Goal: Information Seeking & Learning: Learn about a topic

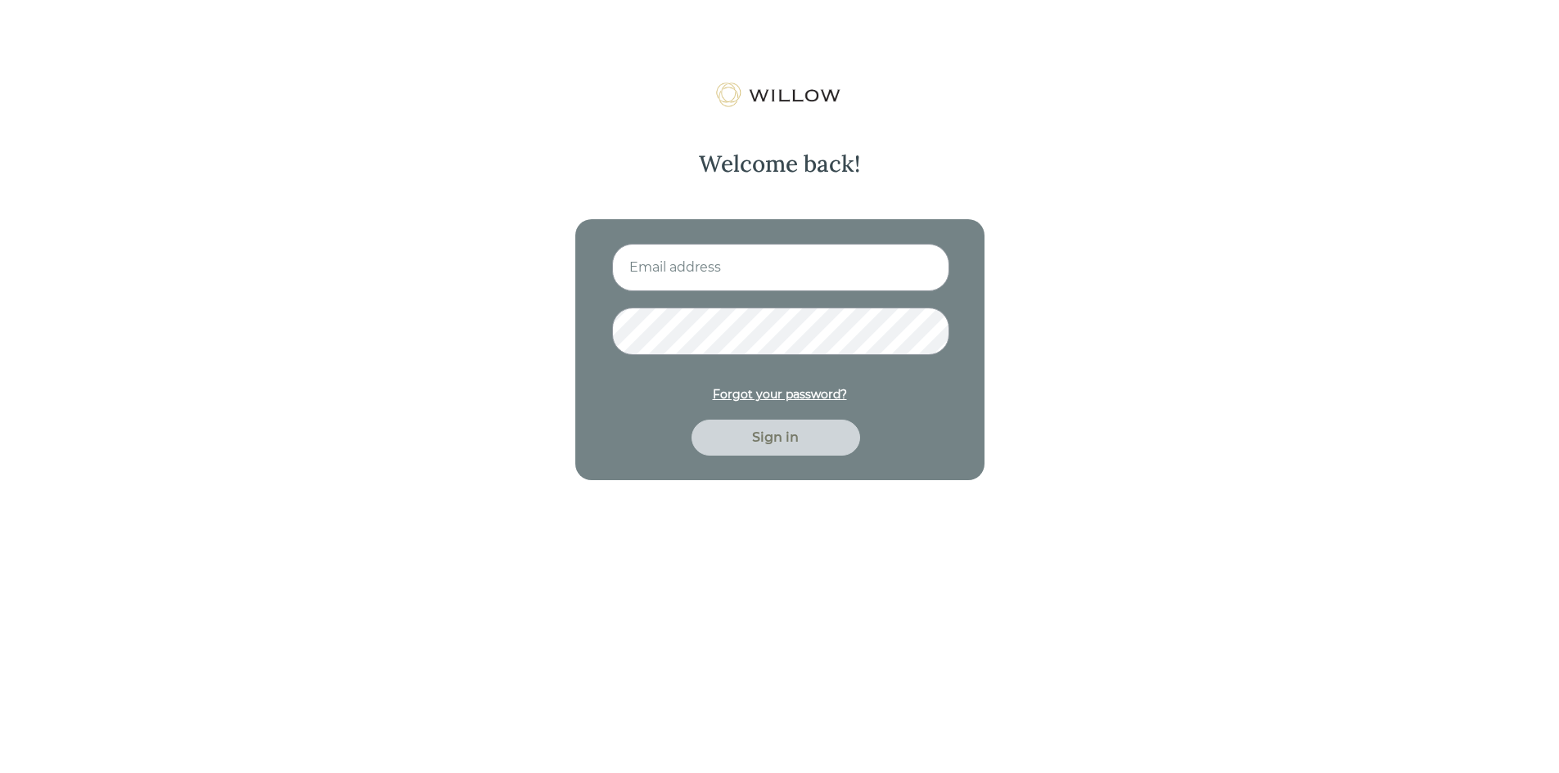
click at [727, 252] on input at bounding box center [780, 267] width 337 height 47
type input "[EMAIL_ADDRESS][DOMAIN_NAME]"
click at [691, 420] on button "Sign in" at bounding box center [775, 438] width 169 height 36
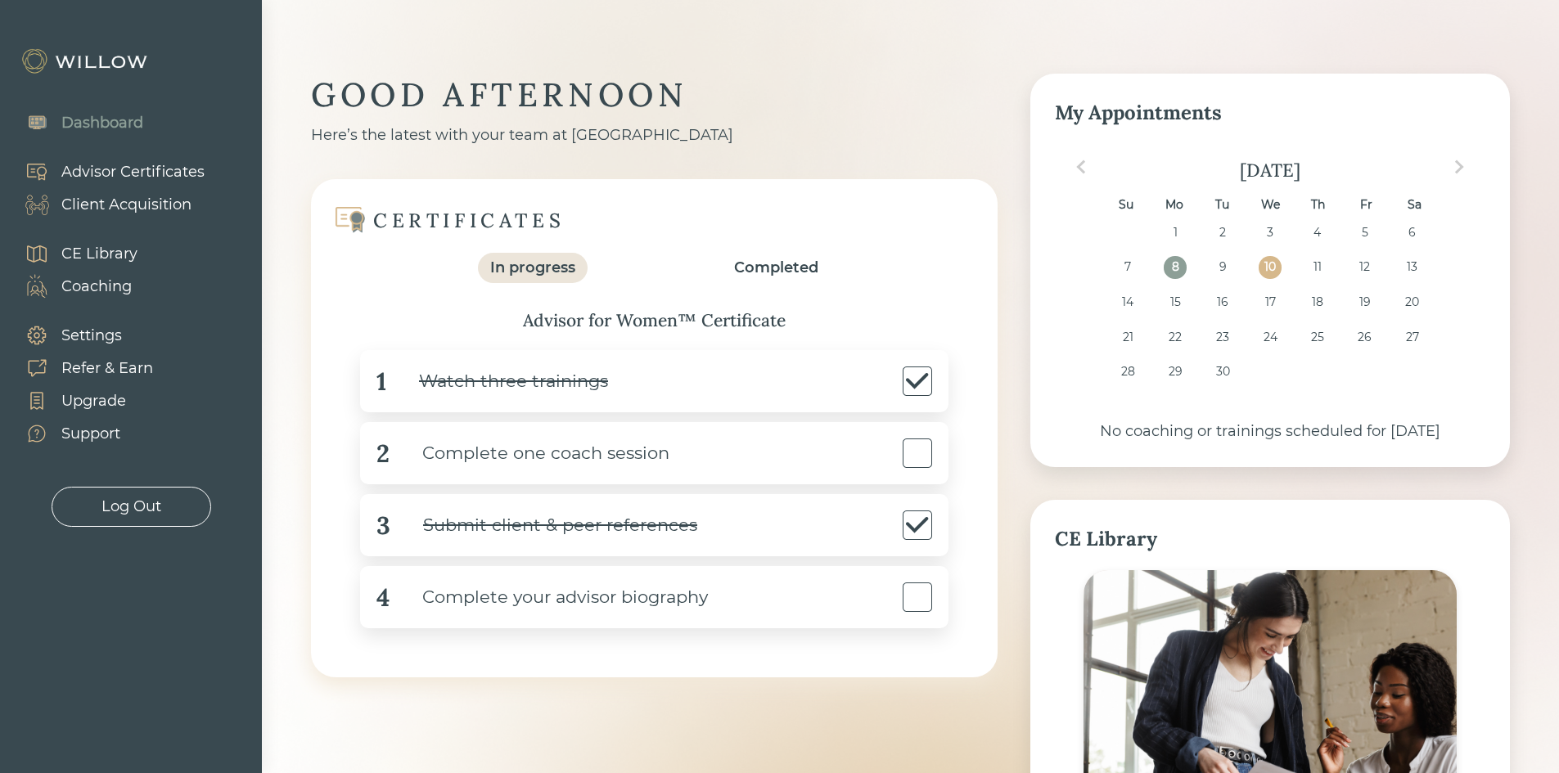
click at [992, 488] on div "CERTIFICATES In progress Completed Advisor for Women™ Certificate 1 Watch three…" at bounding box center [654, 428] width 686 height 498
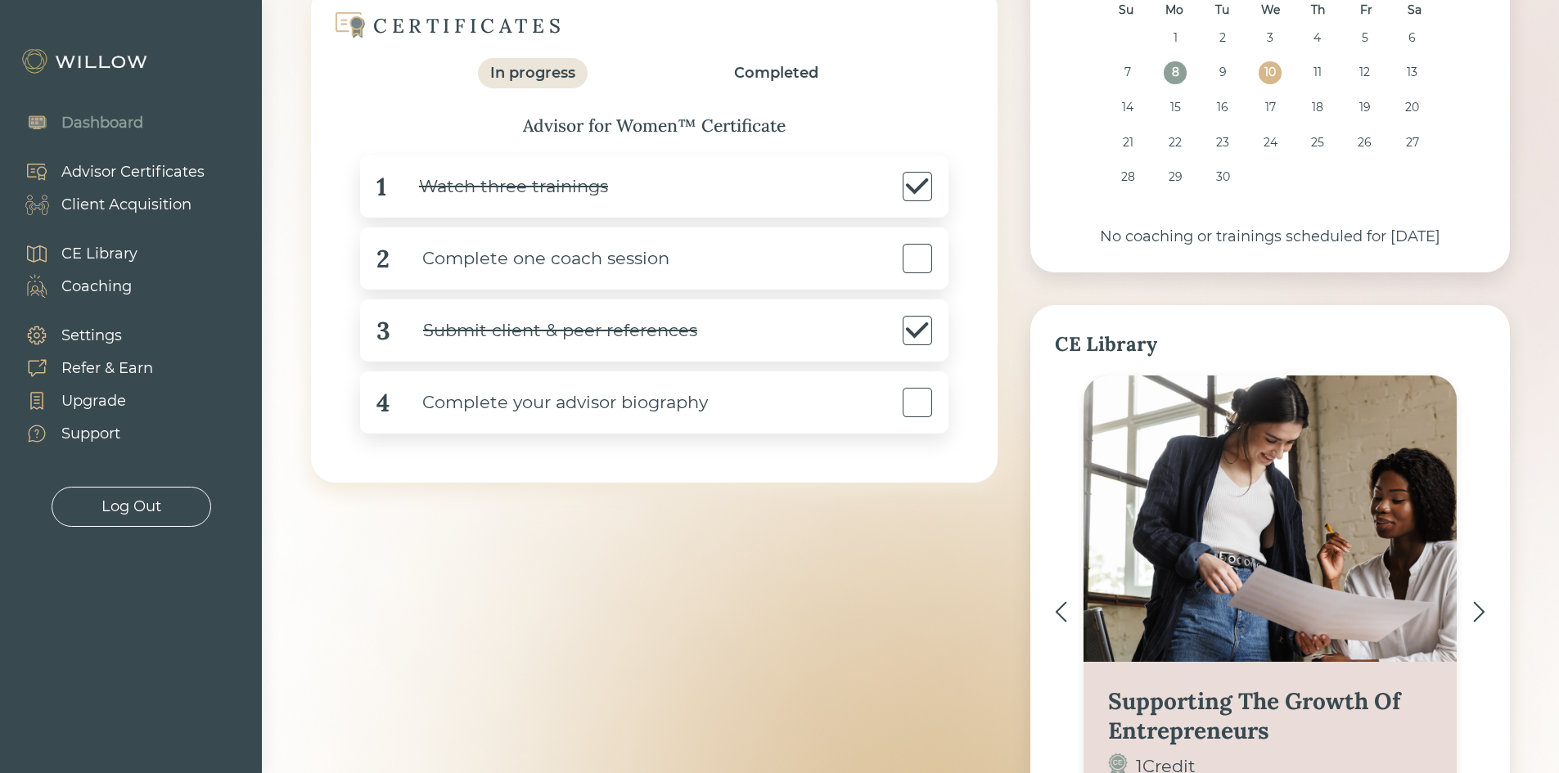
scroll to position [196, 0]
click at [577, 74] on div "In progress" at bounding box center [533, 71] width 110 height 30
click at [755, 82] on div "Completed" at bounding box center [776, 72] width 84 height 22
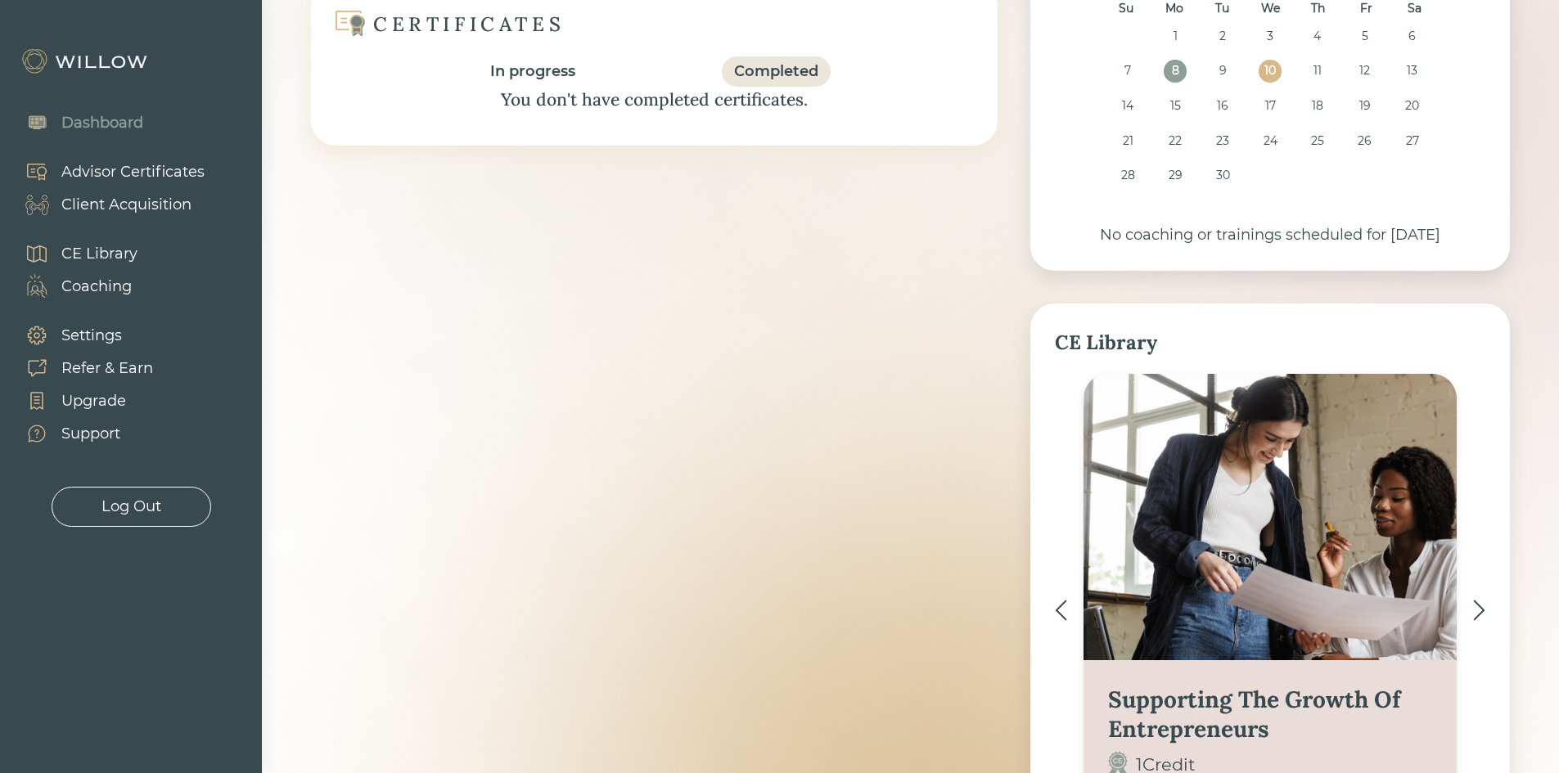
click at [533, 68] on div "In progress" at bounding box center [532, 72] width 85 height 22
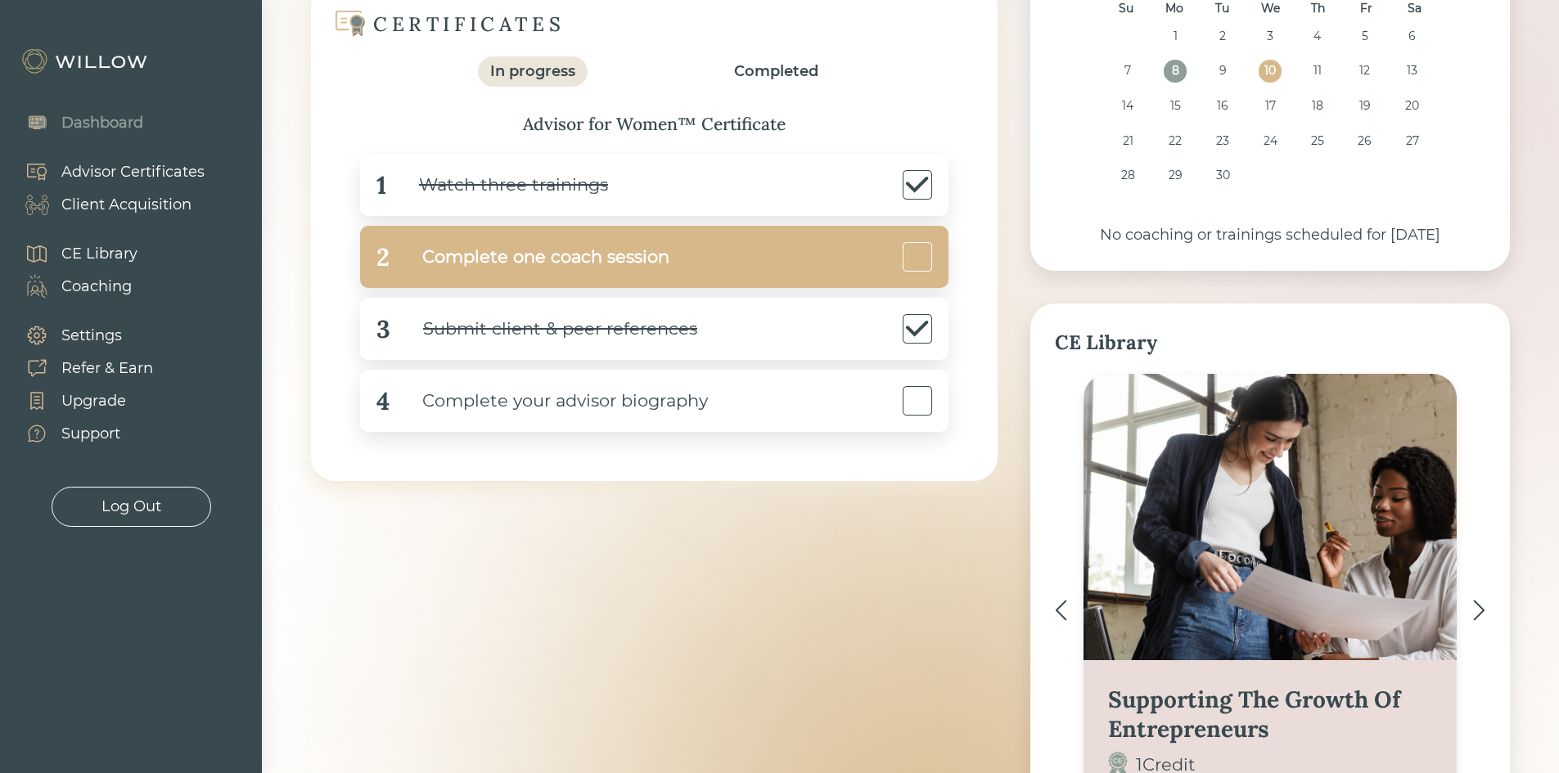
click at [606, 255] on div "Complete one coach session" at bounding box center [529, 257] width 280 height 37
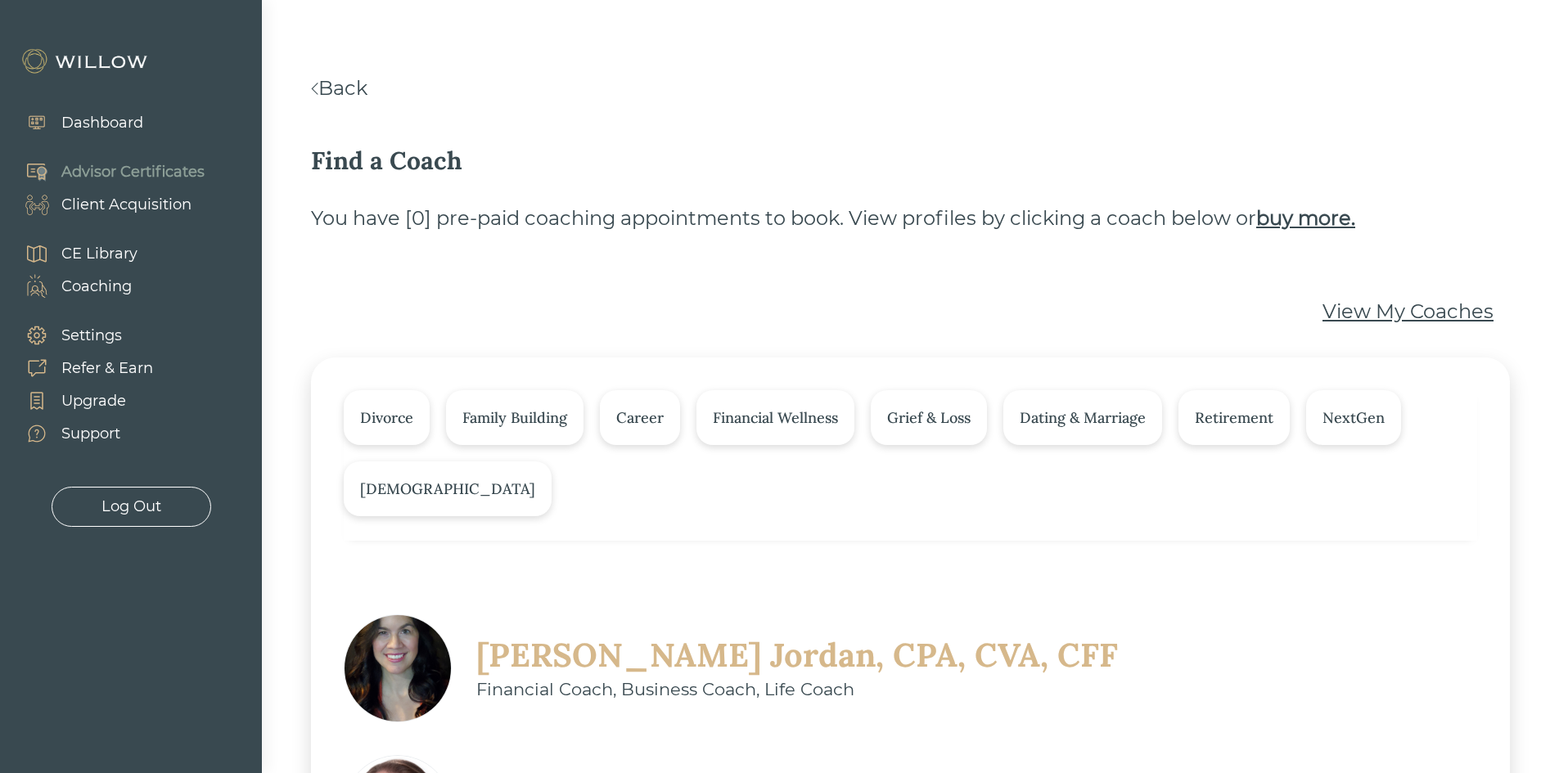
click at [730, 173] on div "Find a Coach" at bounding box center [910, 160] width 1199 height 37
click at [97, 119] on div "Dashboard" at bounding box center [102, 123] width 82 height 22
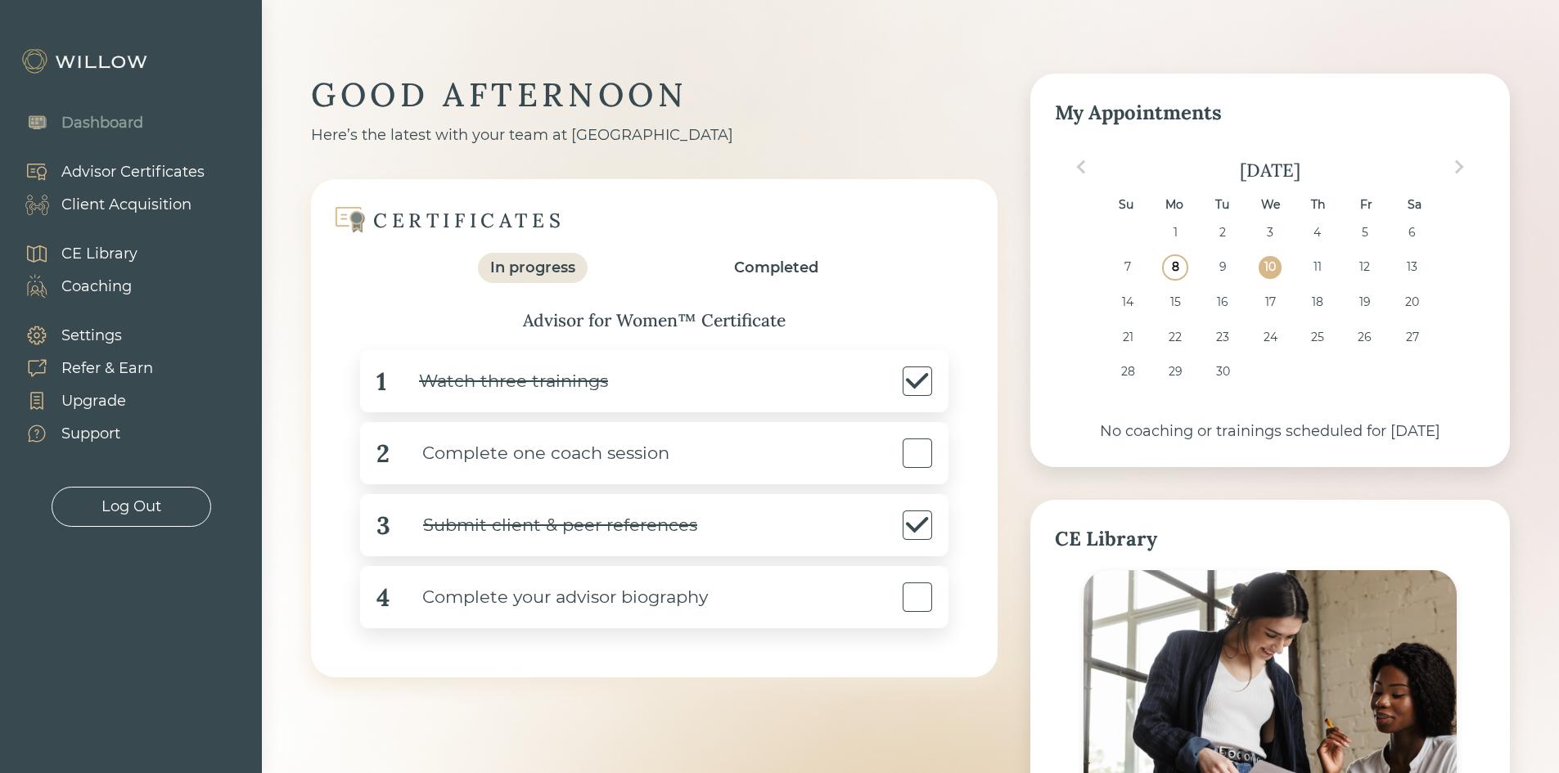
click at [1173, 271] on div "8" at bounding box center [1174, 267] width 22 height 22
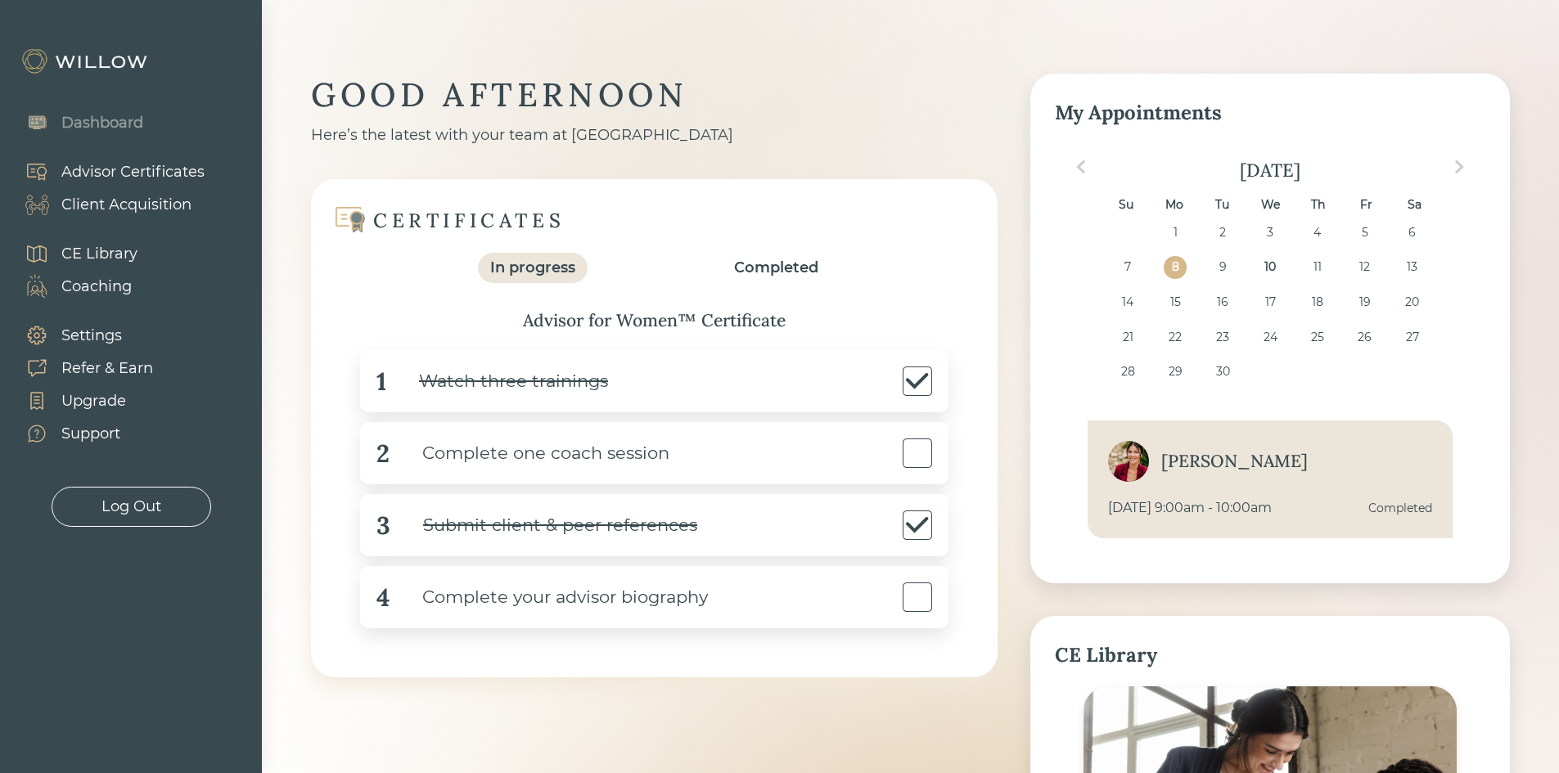
click at [1507, 357] on div "My Appointments Previous Month Next Month [DATE] Su Mo Tu We Th Fr Sa 31 1 2 3 …" at bounding box center [1269, 329] width 479 height 510
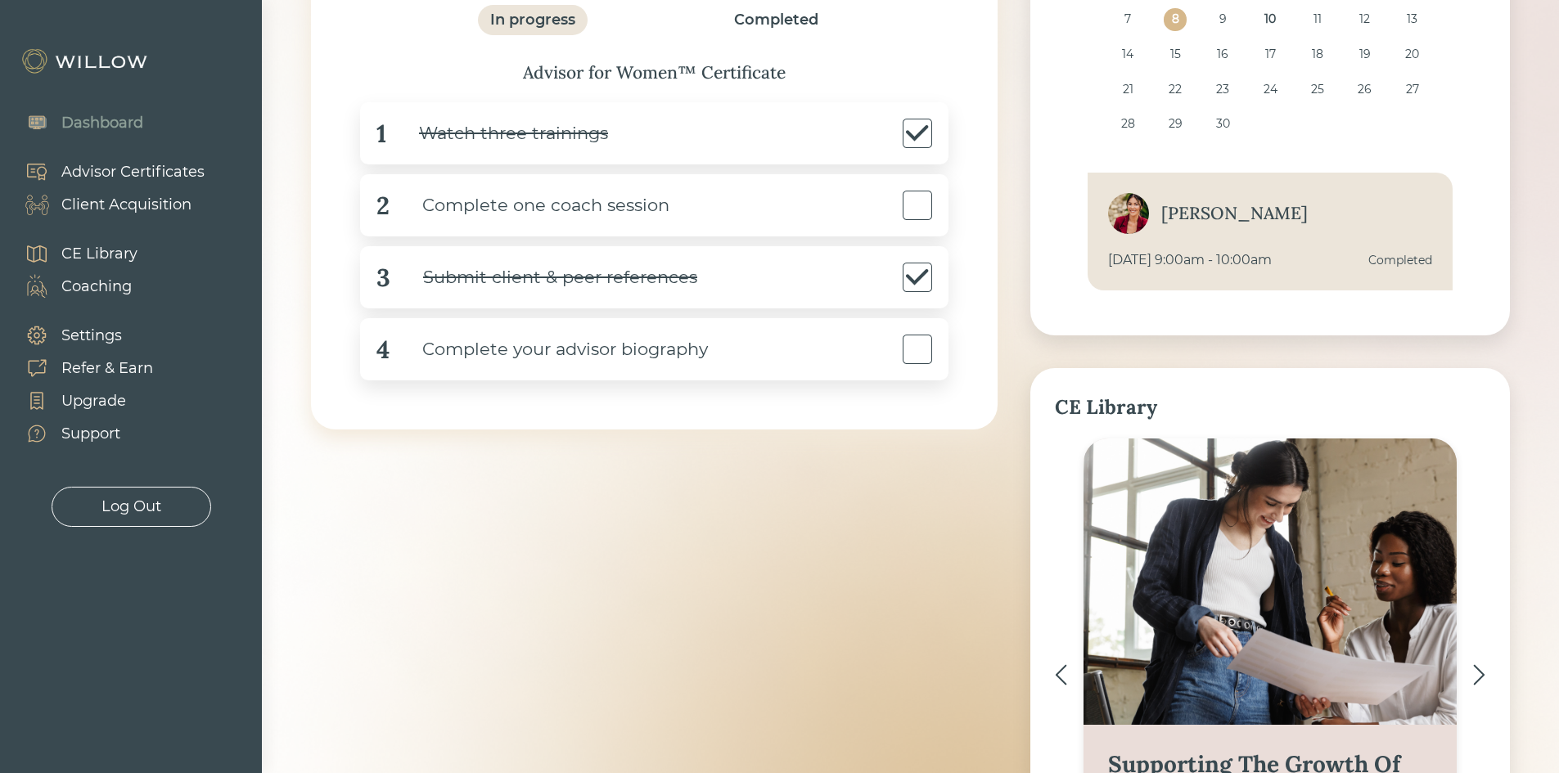
scroll to position [247, 0]
click at [830, 272] on div "3 Submit client & peer references" at bounding box center [654, 278] width 588 height 62
click at [589, 283] on div "Submit client & peer references" at bounding box center [543, 278] width 307 height 37
click at [913, 291] on div at bounding box center [916, 277] width 29 height 29
click at [308, 494] on div "GOOD AFTERNOON Here’s the latest with your team at Willow CERTIFICATES In progr…" at bounding box center [910, 394] width 1297 height 1282
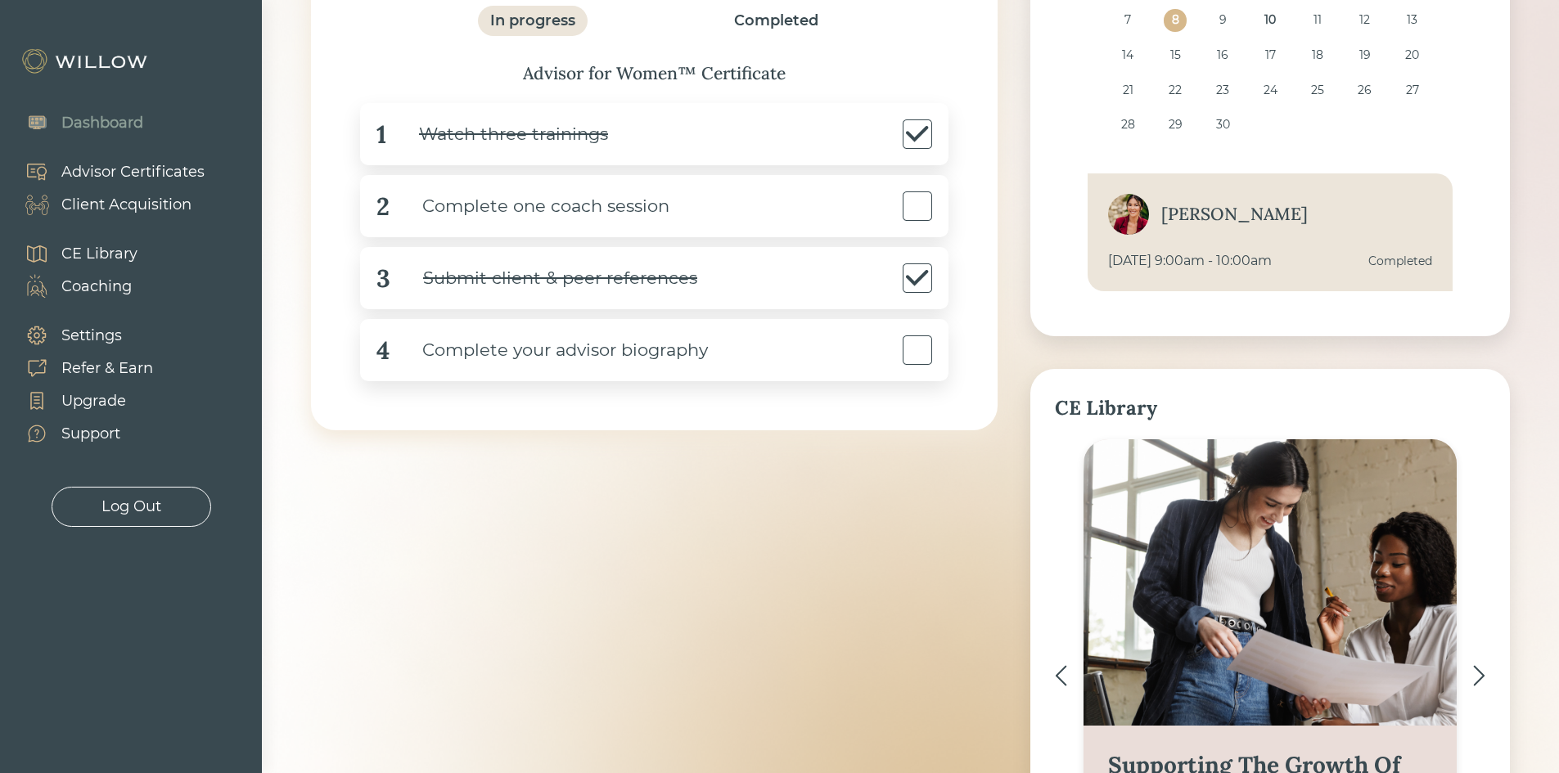
click at [381, 581] on div "GOOD AFTERNOON Here’s the latest with your team at Willow CERTIFICATES In progr…" at bounding box center [910, 382] width 1199 height 1110
drag, startPoint x: 1565, startPoint y: 111, endPoint x: 889, endPoint y: 578, distance: 821.0
click at [889, 578] on div "GOOD AFTERNOON Here’s the latest with your team at Willow CERTIFICATES In progr…" at bounding box center [910, 382] width 1199 height 1110
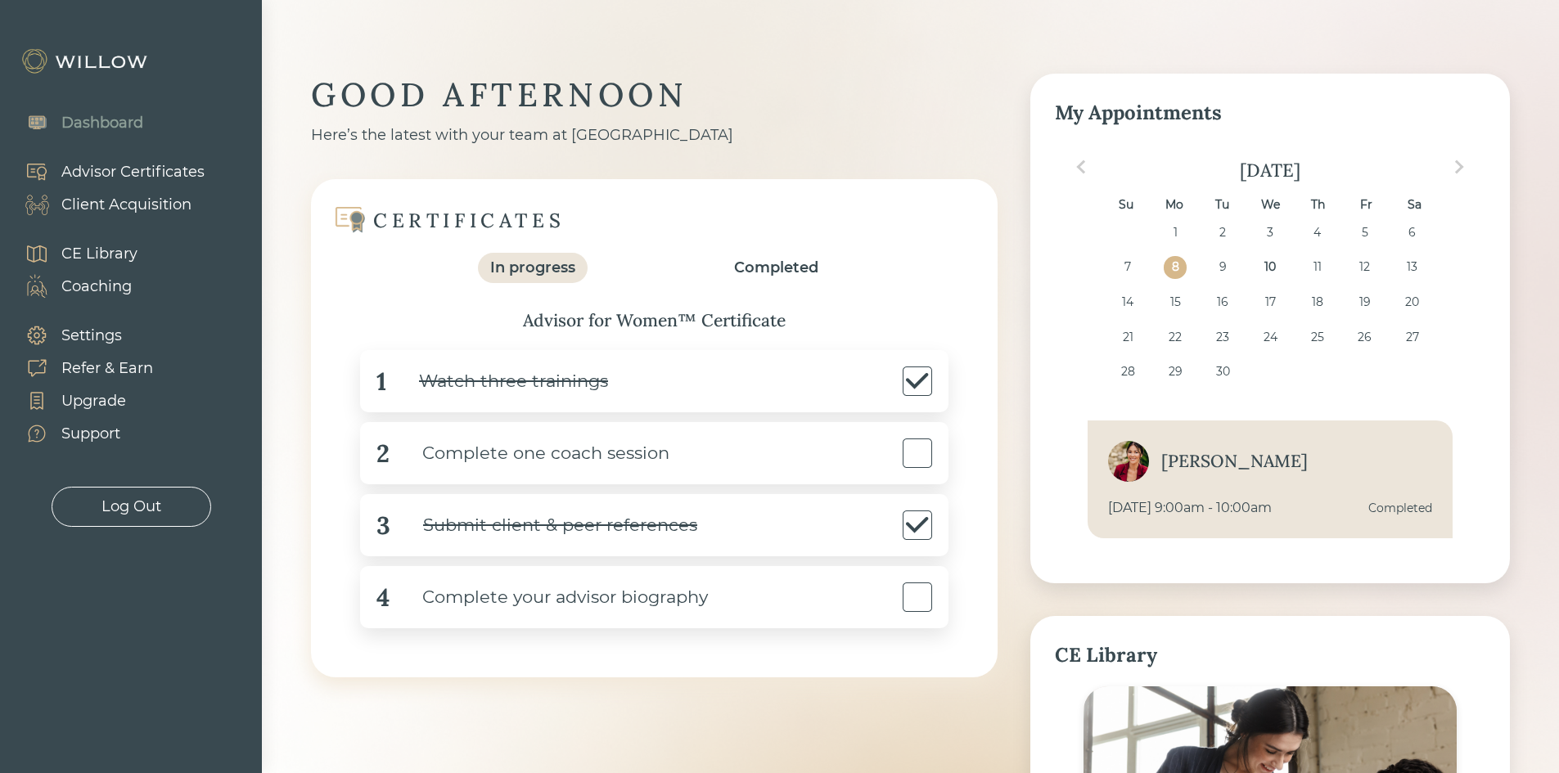
click at [861, 88] on div "GOOD AFTERNOON" at bounding box center [654, 95] width 686 height 43
click at [890, 73] on div "GOOD AFTERNOON Here’s the latest with your team at Willow CERTIFICATES In progr…" at bounding box center [910, 641] width 1297 height 1282
